Goal: Use online tool/utility: Utilize a website feature to perform a specific function

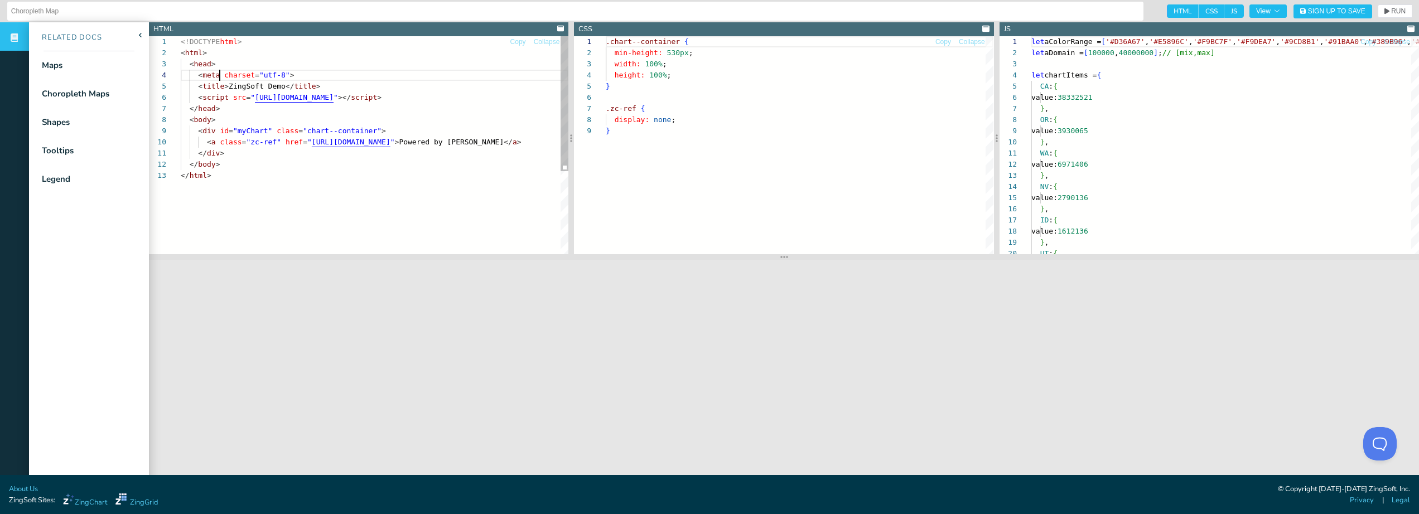
scroll to position [33, 39]
click at [221, 79] on div "<!DOCTYPE html > < html > < head > < meta charset = "utf-8" > < title > ZingSof…" at bounding box center [375, 212] width 388 height 352
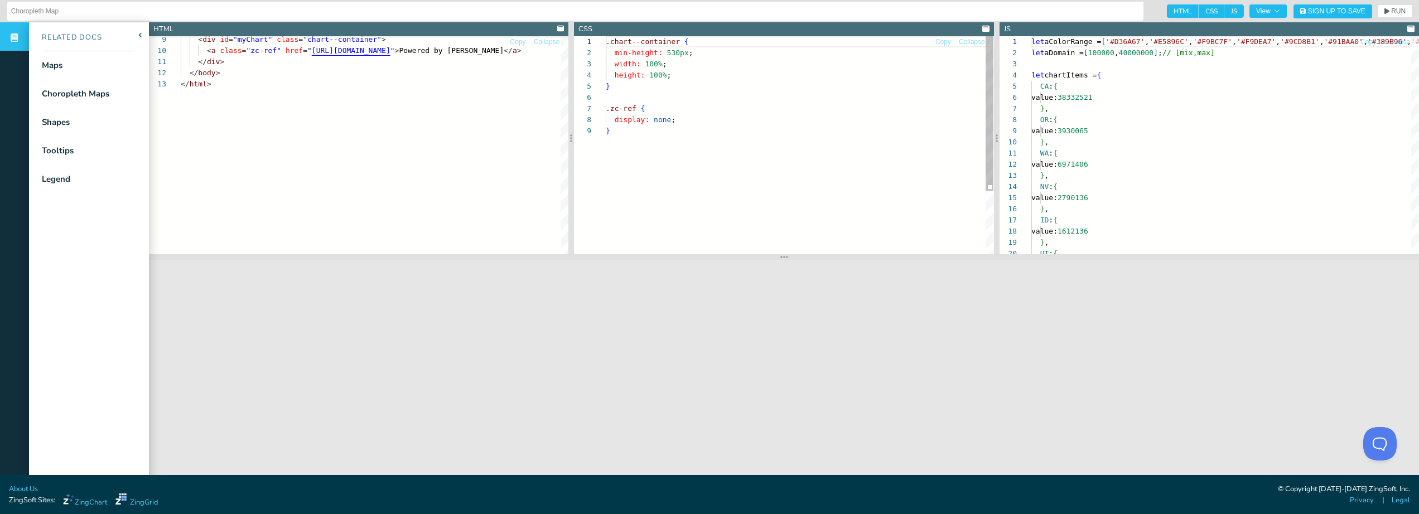
scroll to position [89, 4]
click at [712, 183] on div ".chart--container { min-height: 530px ; width: 100% ; height: 100% ; } .zc-ref …" at bounding box center [800, 189] width 388 height 307
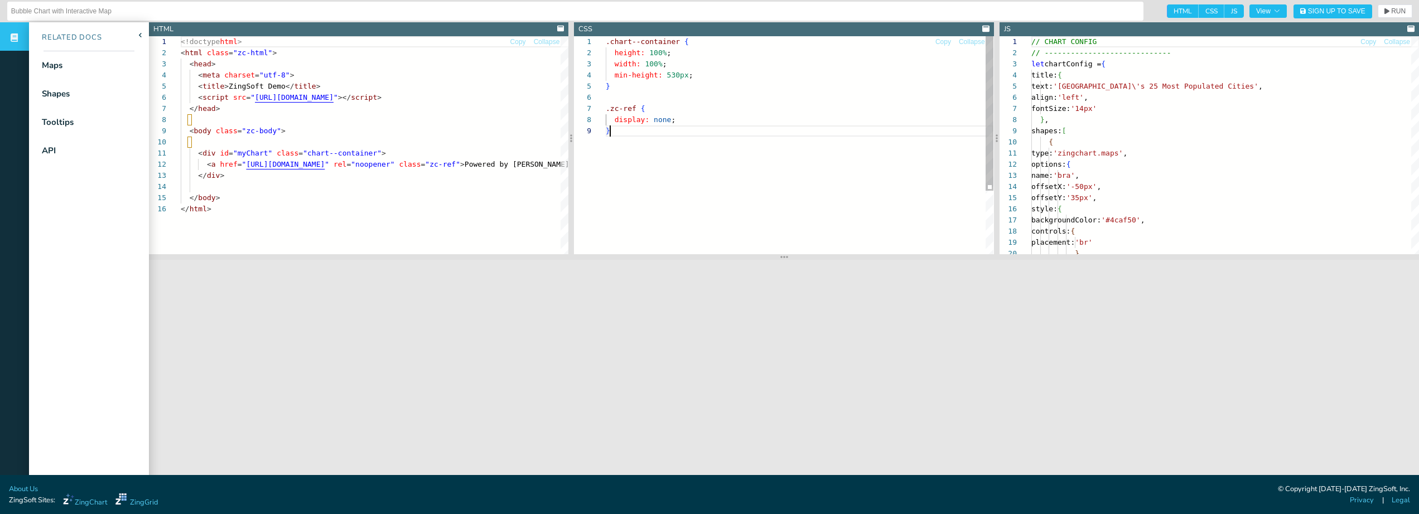
scroll to position [89, 4]
click at [740, 189] on div ".chart--container { height: 100% ; width: 100% ; min-height: 530px ; } .zc-ref …" at bounding box center [800, 189] width 388 height 307
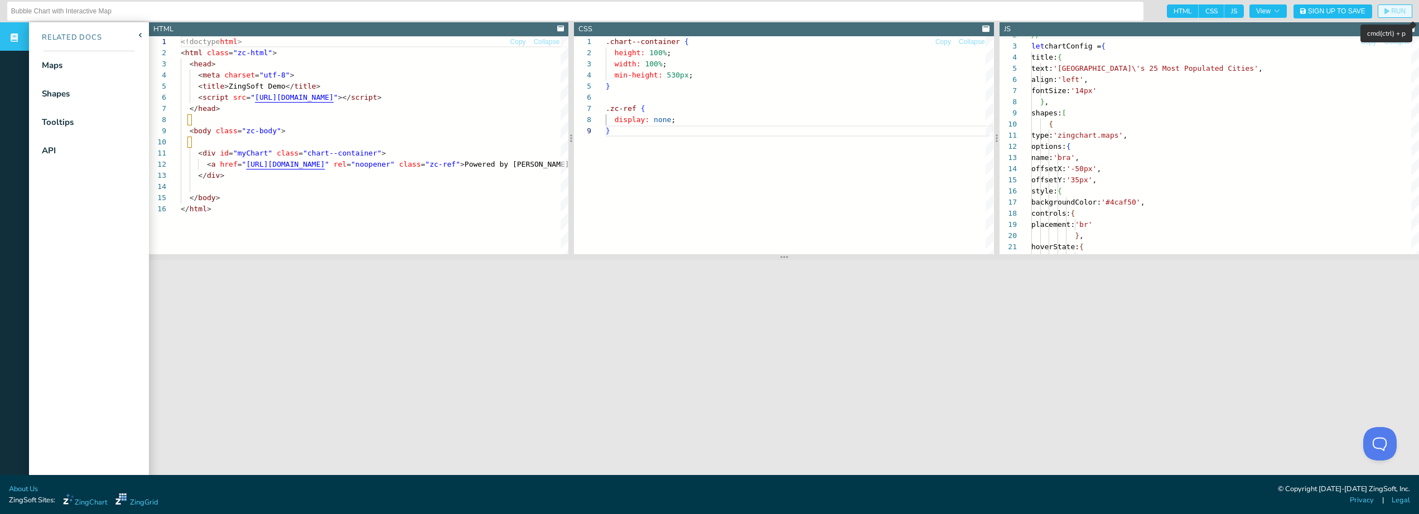
click at [1396, 11] on span "RUN" at bounding box center [1398, 11] width 15 height 7
click at [1390, 11] on span "RUN" at bounding box center [1394, 11] width 21 height 7
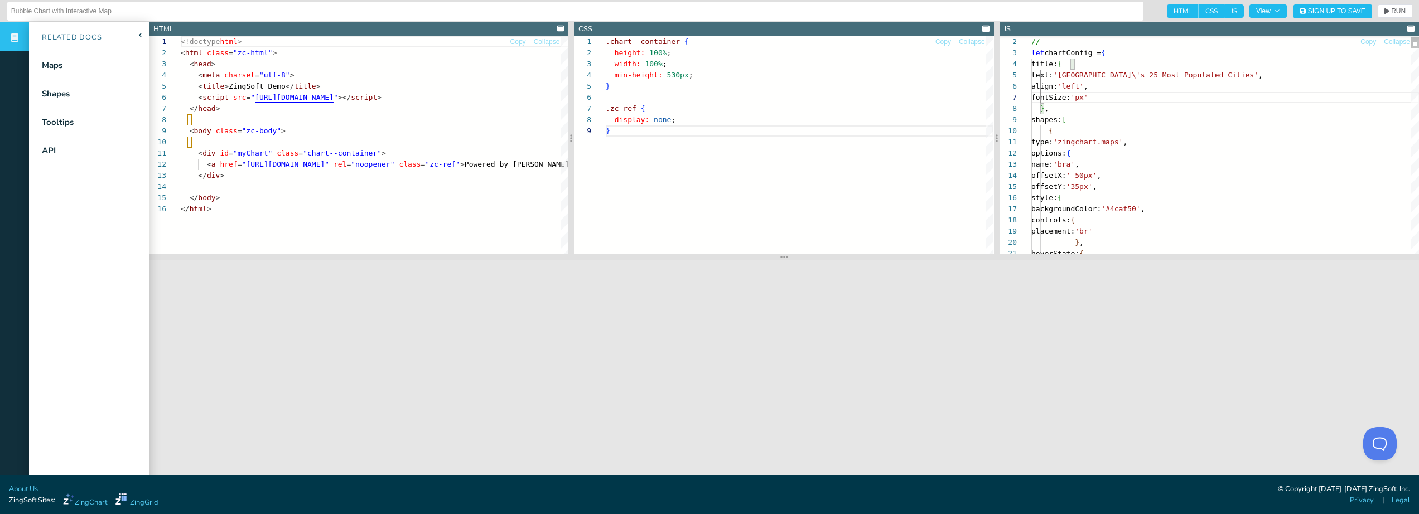
scroll to position [67, 74]
click at [1398, 13] on span "RUN" at bounding box center [1398, 11] width 15 height 7
click at [1394, 9] on span "RUN" at bounding box center [1398, 11] width 15 height 7
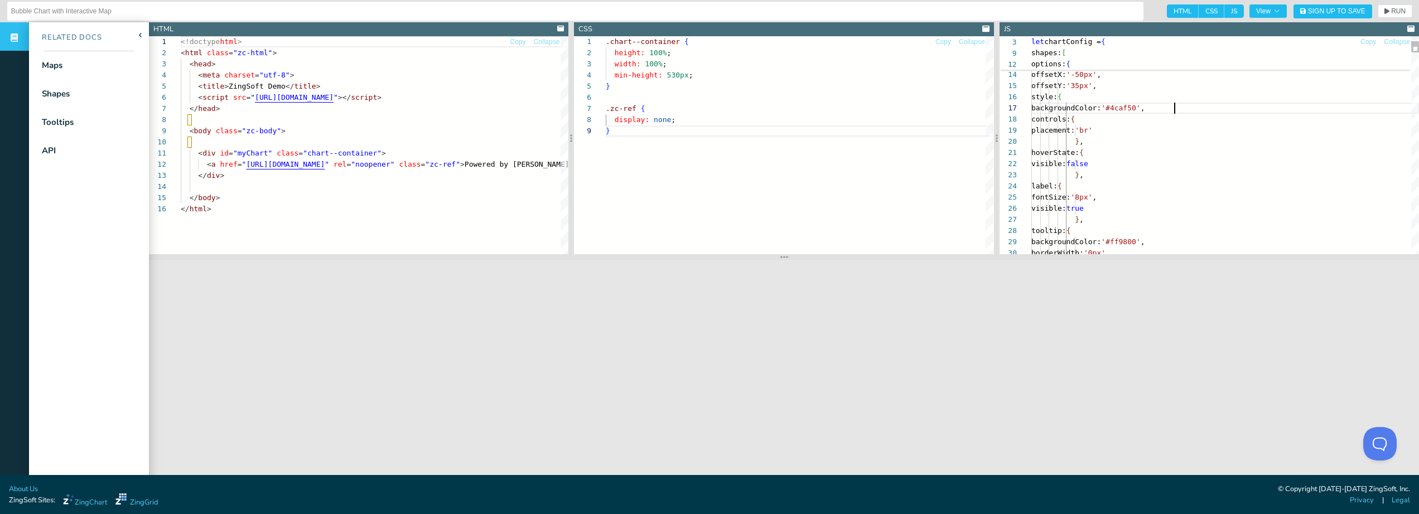
scroll to position [67, 143]
click at [1391, 13] on span "RUN" at bounding box center [1398, 11] width 15 height 7
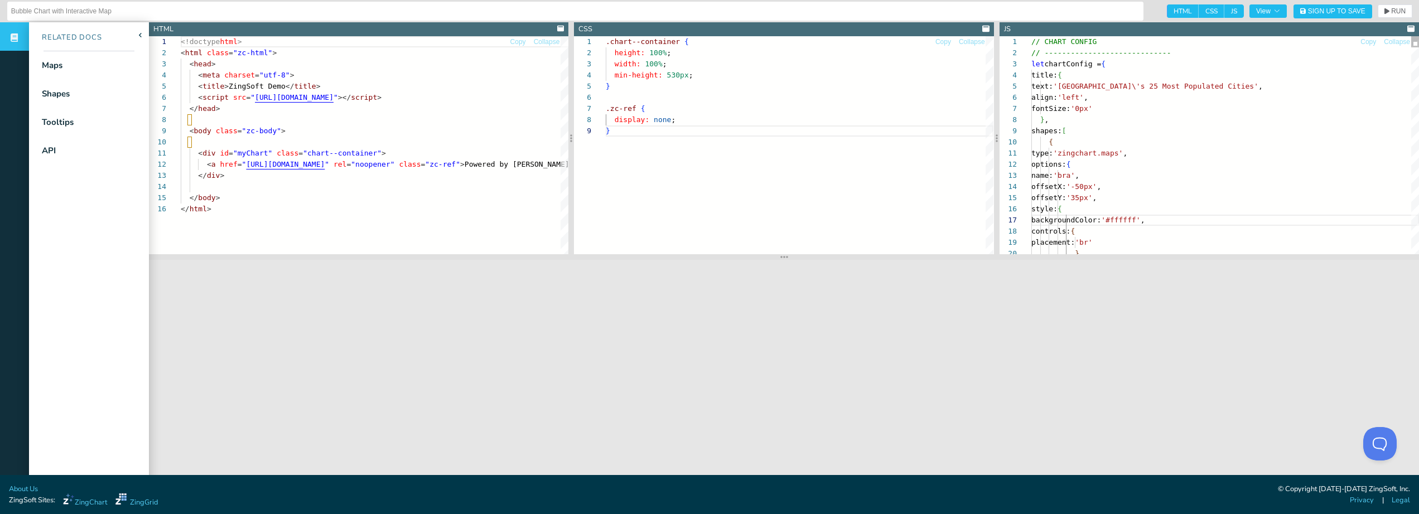
scroll to position [56, 78]
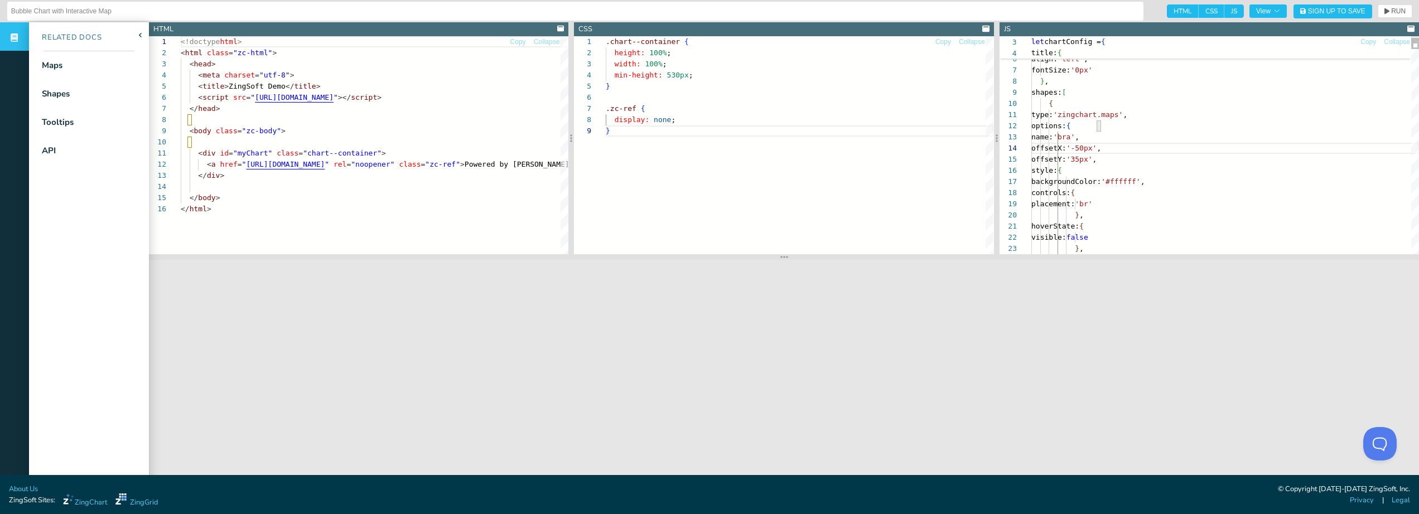
scroll to position [56, 70]
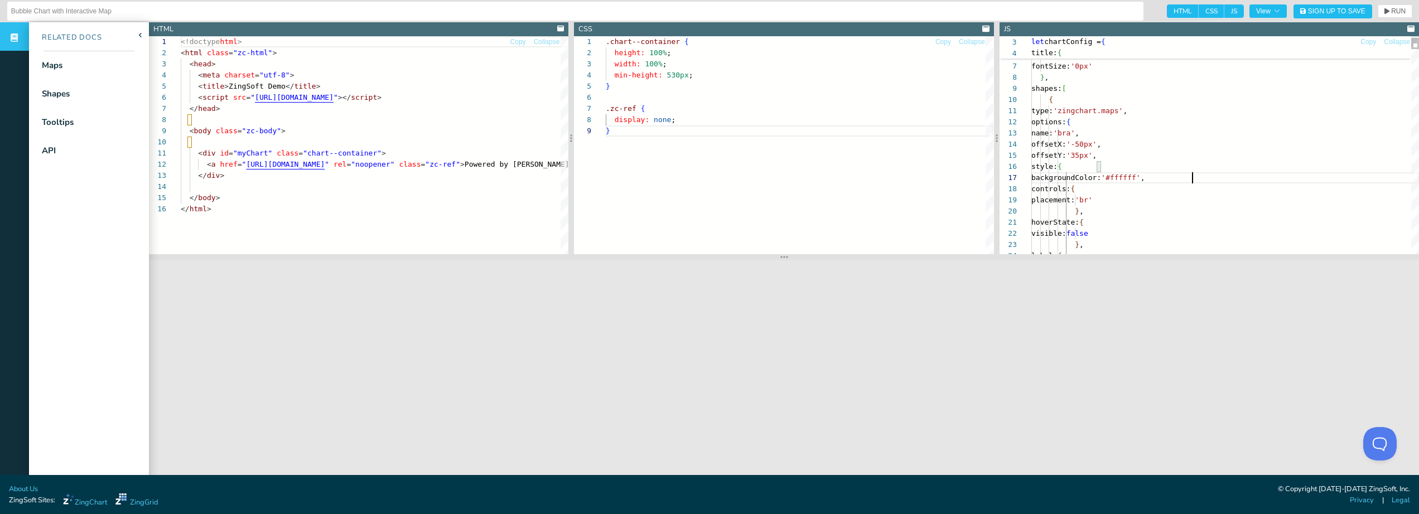
scroll to position [67, 161]
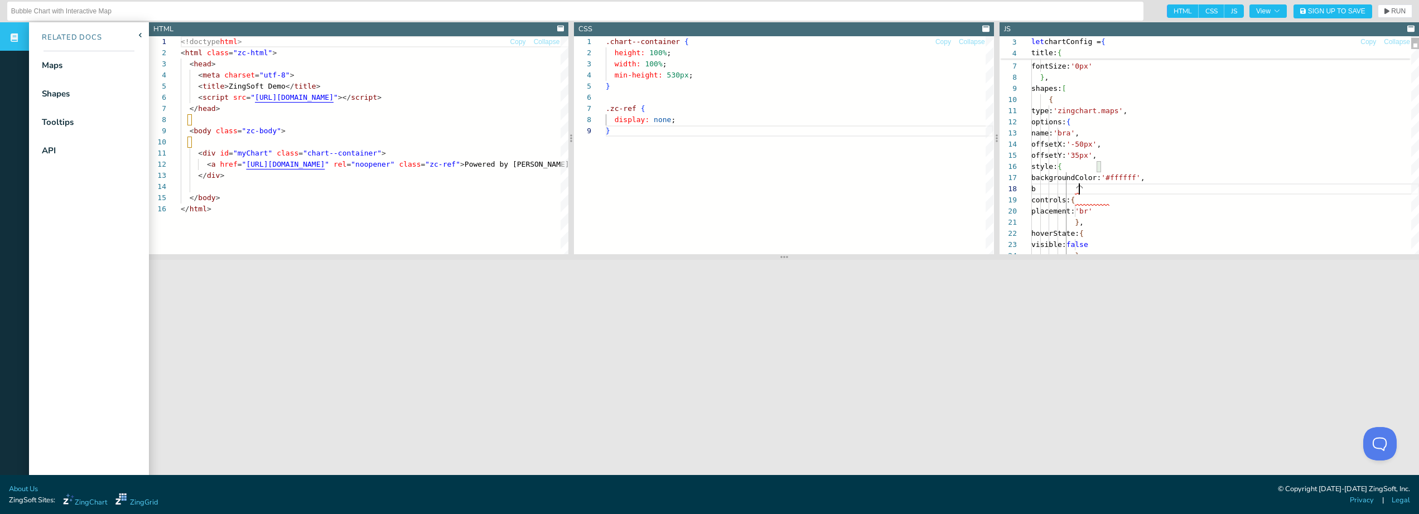
type textarea "type: 'zingchart.maps', options: { name: 'bra', offsetX: '-50px', offsetY: '35p…"
